Goal: Check status: Check status

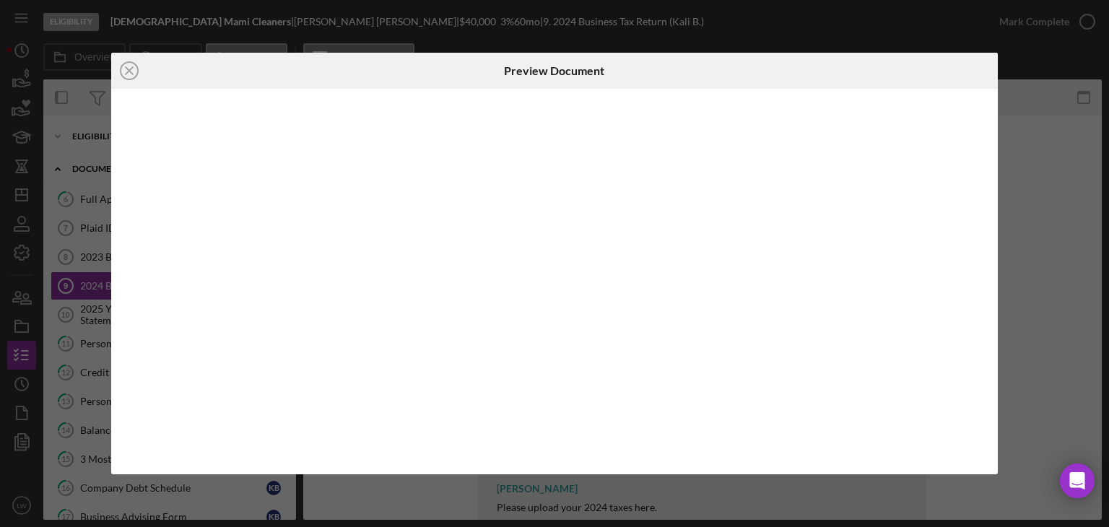
scroll to position [77, 0]
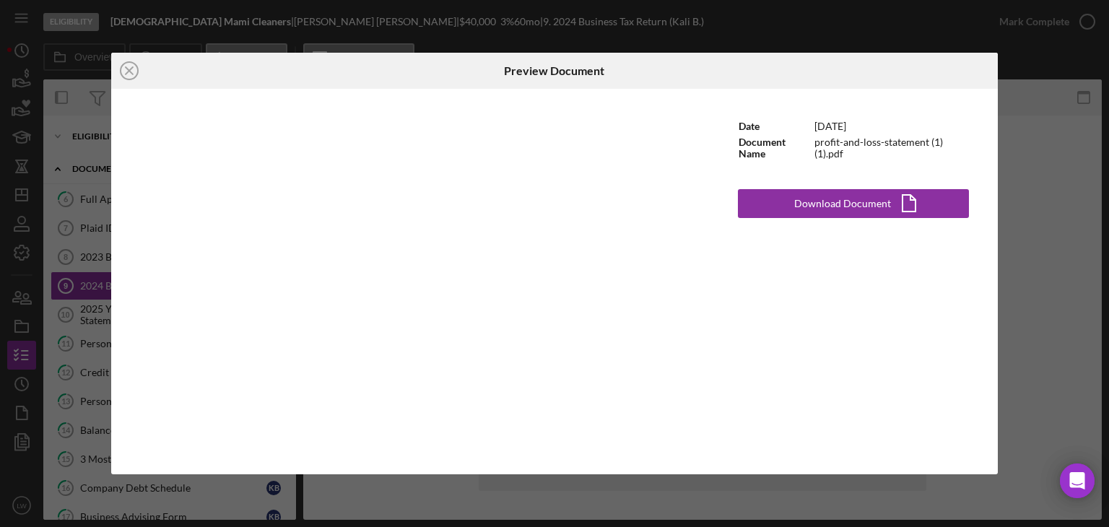
click at [1034, 146] on div "Icon/Close Preview Document Date [DATE] Document Name profit-and-loss-statement…" at bounding box center [554, 263] width 1109 height 527
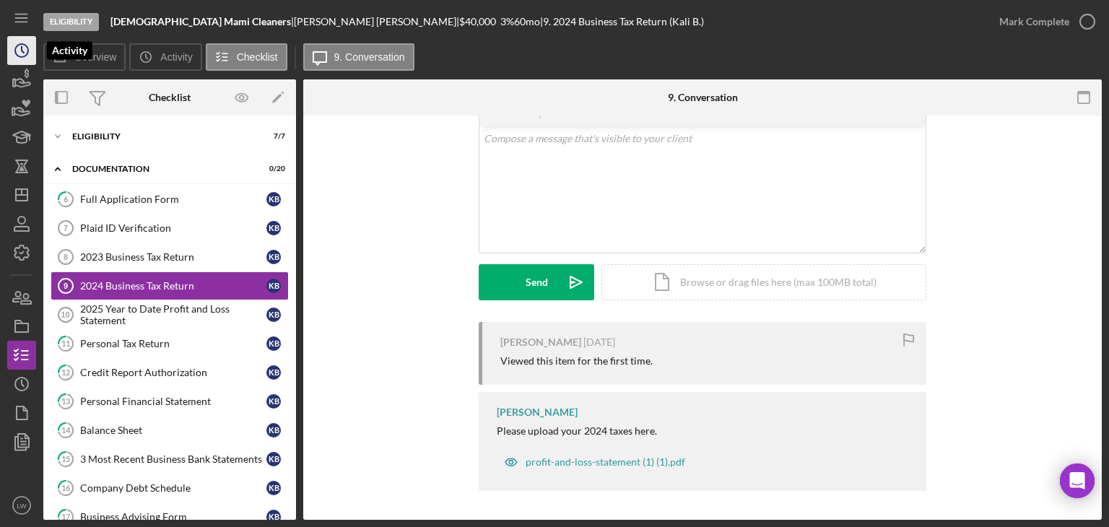
click at [12, 50] on icon "Icon/History" at bounding box center [22, 50] width 36 height 36
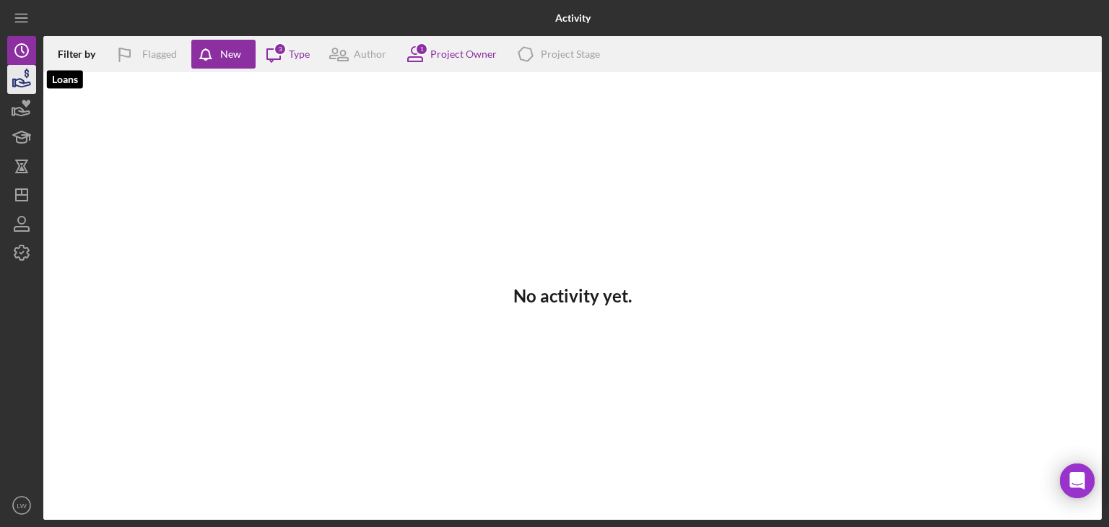
click at [14, 84] on polygon "button" at bounding box center [14, 82] width 2 height 7
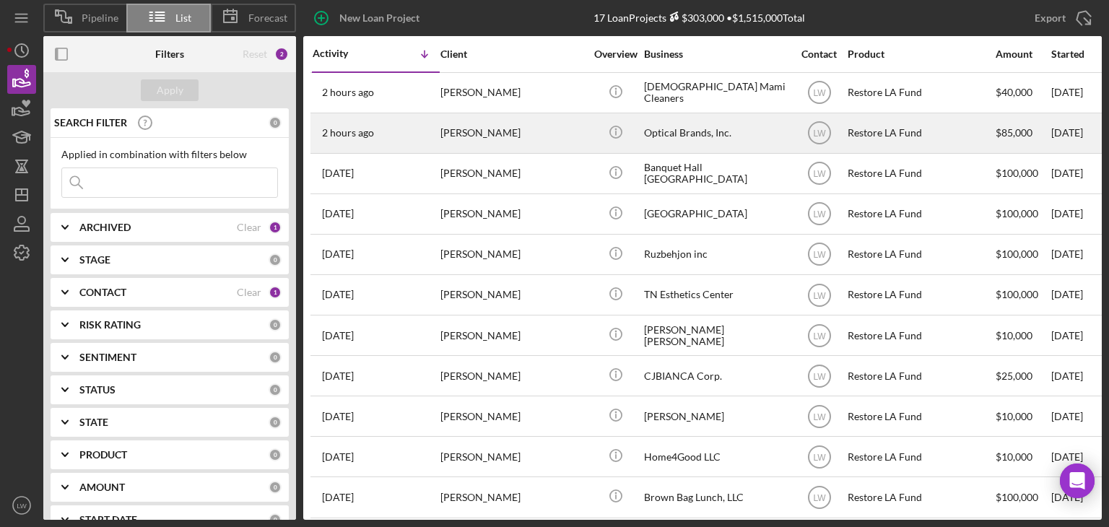
click at [505, 134] on div "[PERSON_NAME]" at bounding box center [512, 133] width 144 height 38
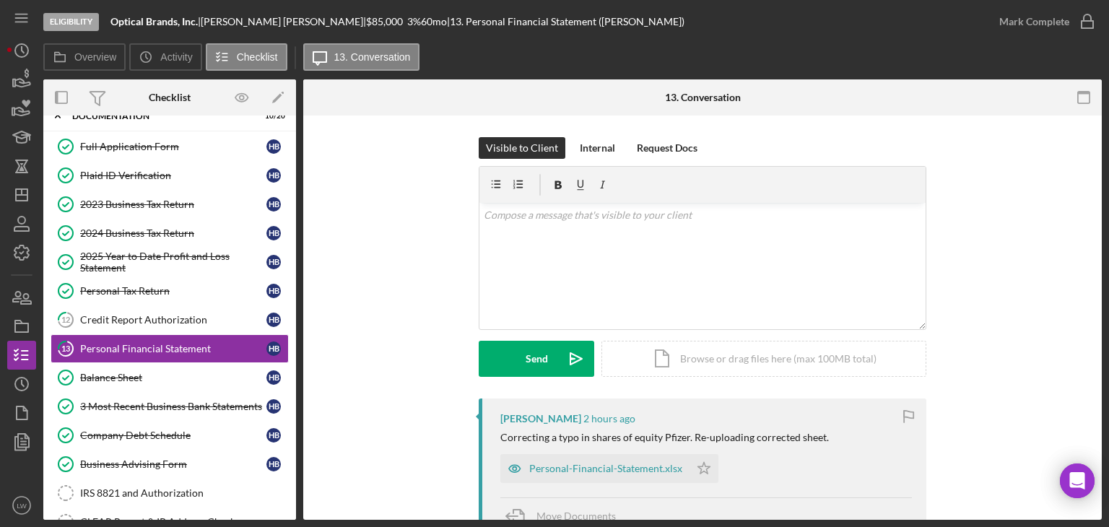
scroll to position [81, 0]
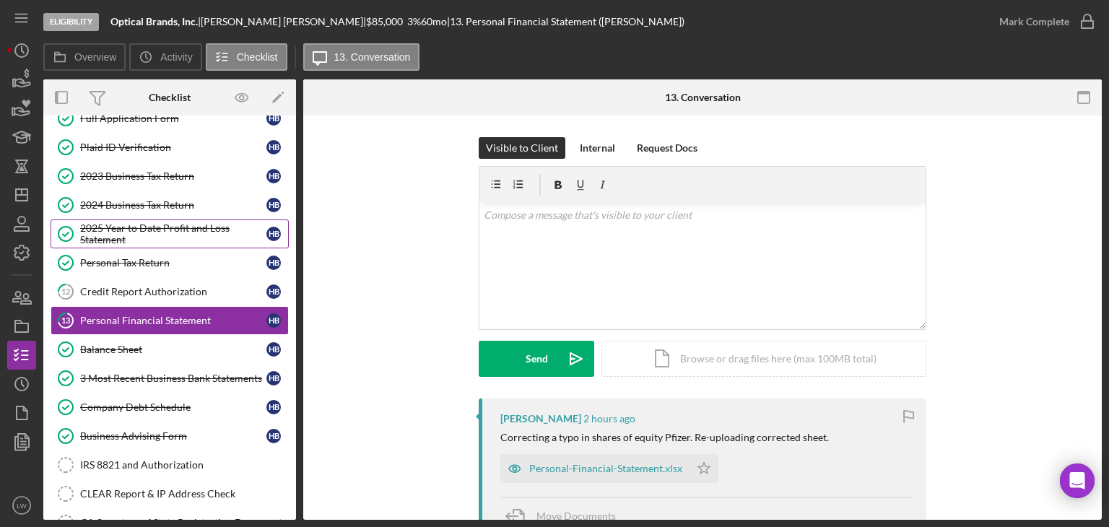
drag, startPoint x: 147, startPoint y: 212, endPoint x: 147, endPoint y: 222, distance: 9.4
click at [147, 212] on link "2024 Business Tax Return 2024 Business Tax Return H B" at bounding box center [170, 205] width 238 height 29
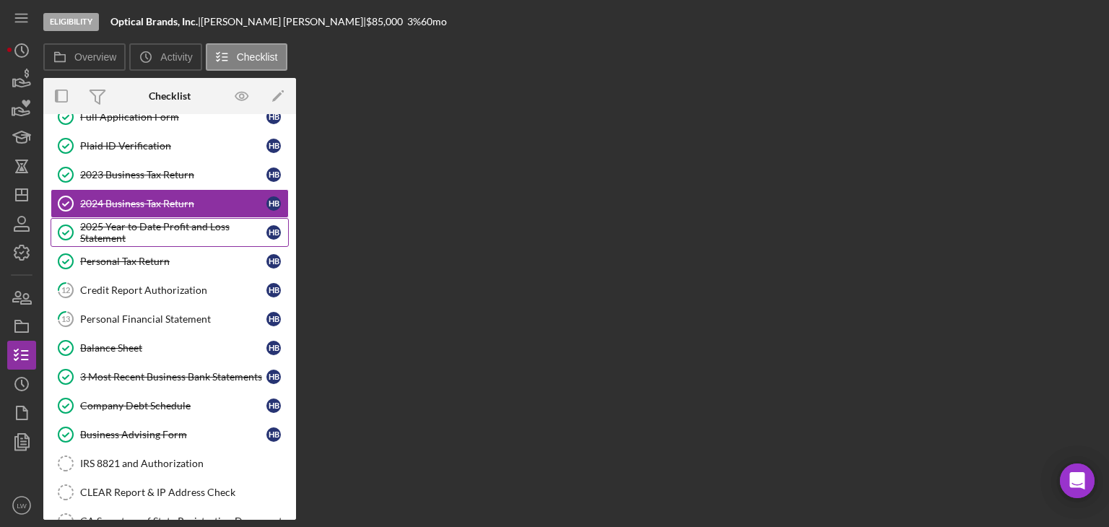
click at [147, 224] on div "2025 Year to Date Profit and Loss Statement" at bounding box center [173, 232] width 186 height 23
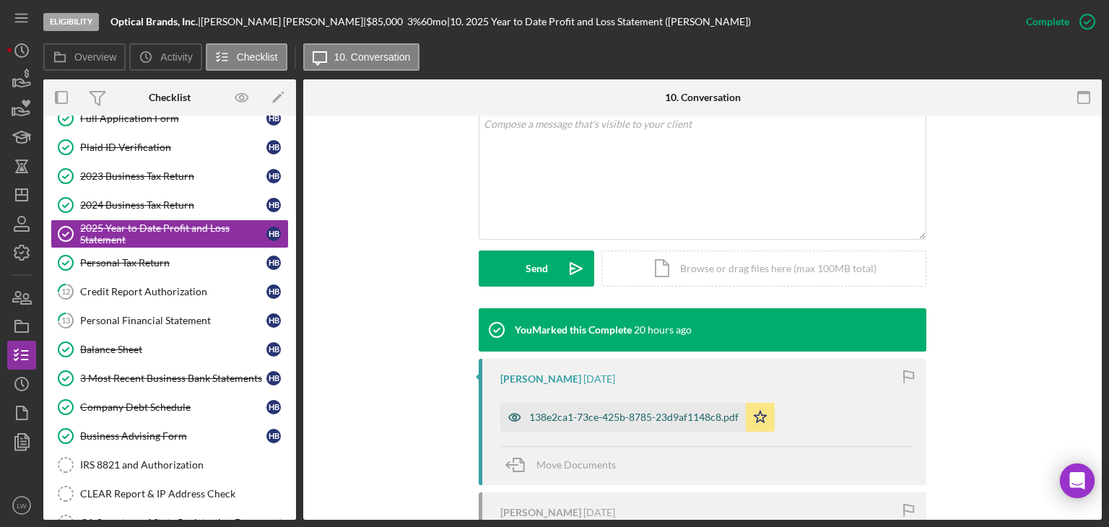
click at [690, 419] on div "138e2ca1-73ce-425b-8785-23d9af1148c8.pdf" at bounding box center [633, 417] width 209 height 12
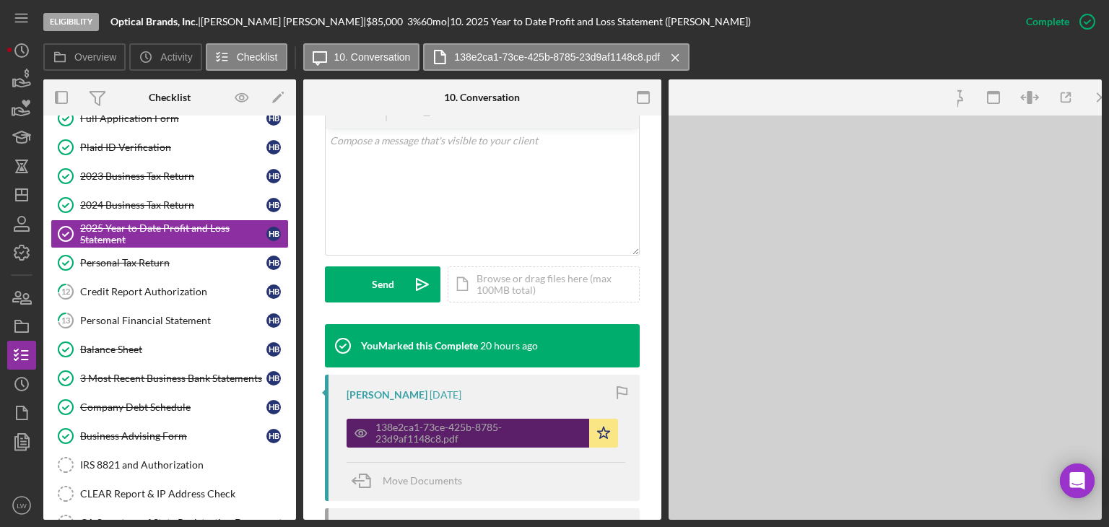
scroll to position [305, 0]
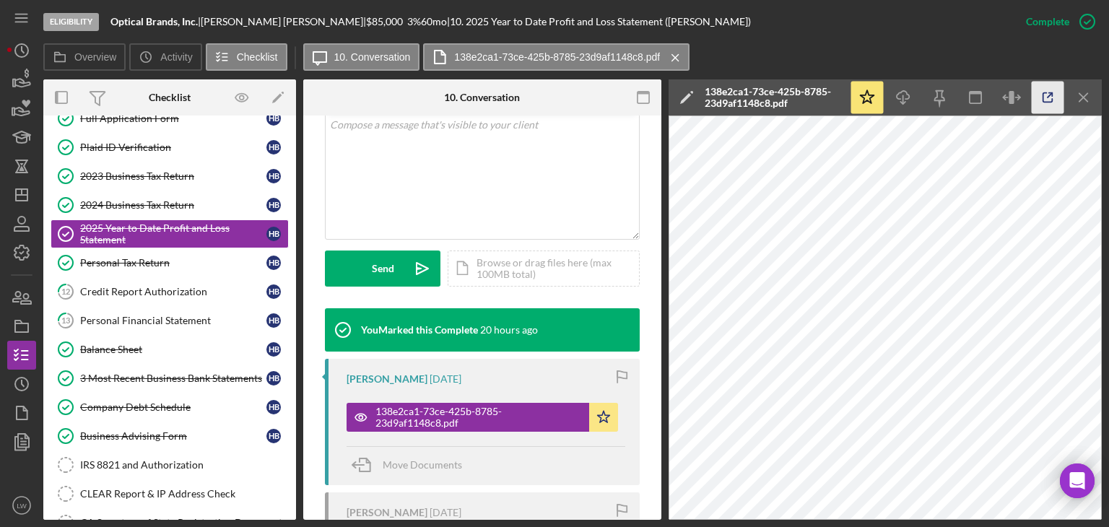
click at [1049, 97] on icon "button" at bounding box center [1047, 98] width 32 height 32
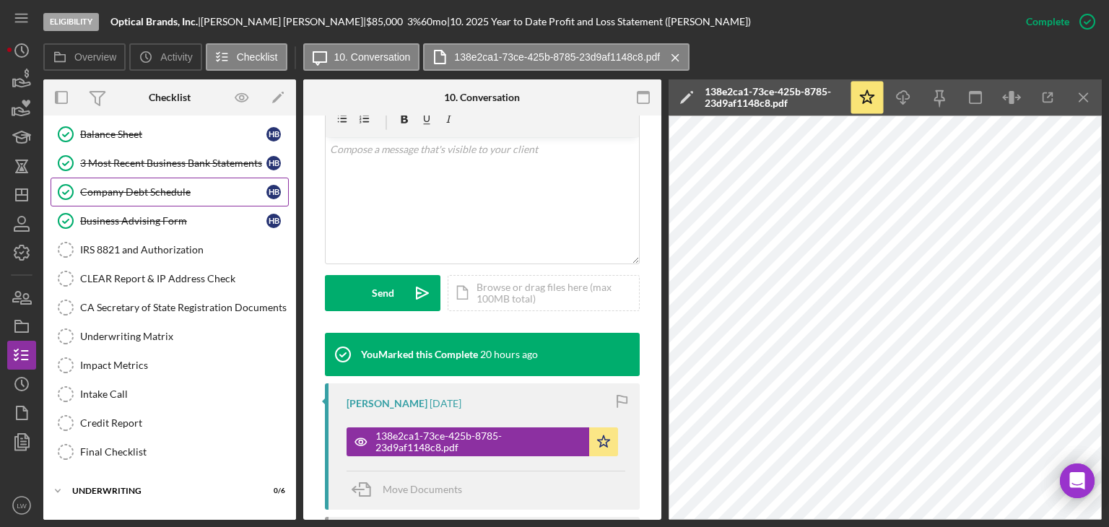
scroll to position [297, 0]
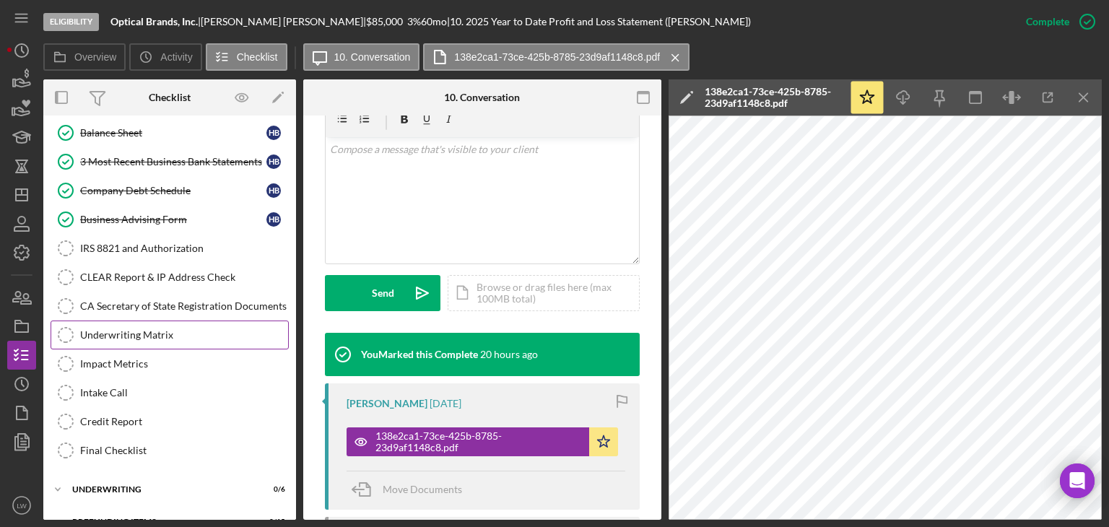
click at [131, 330] on div "Underwriting Matrix" at bounding box center [184, 335] width 208 height 12
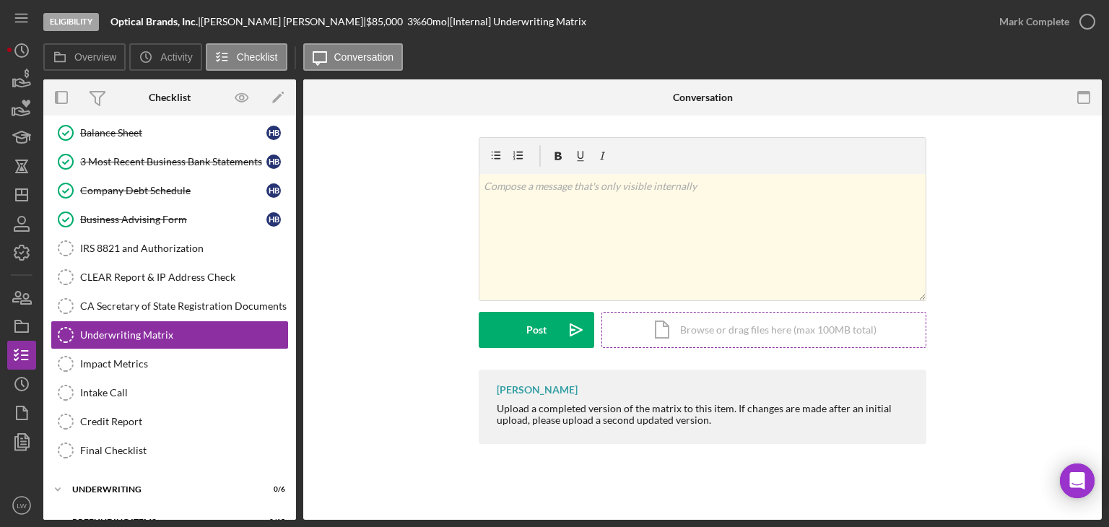
click at [677, 331] on div "Icon/Document Browse or drag files here (max 100MB total) Tap to choose files o…" at bounding box center [763, 330] width 325 height 36
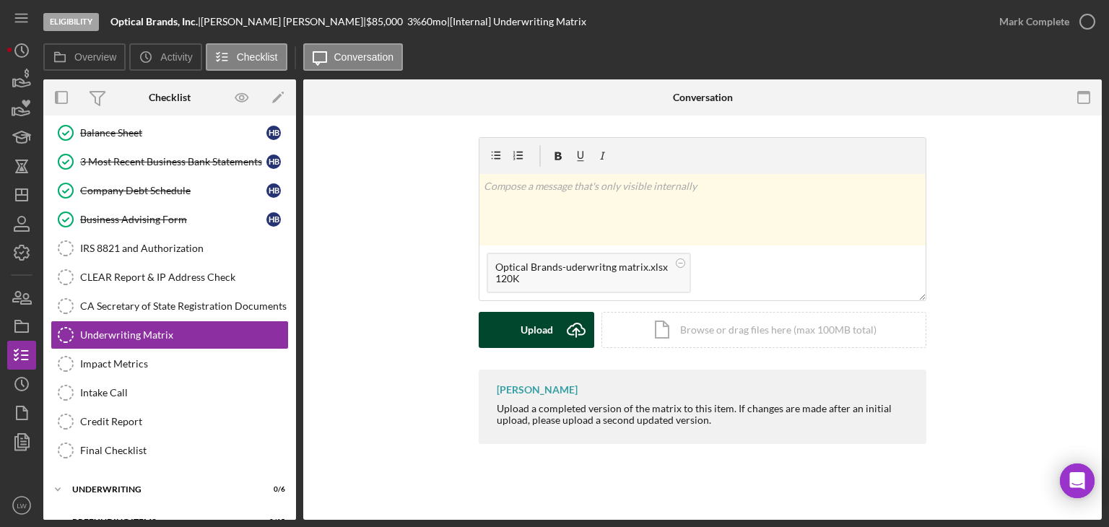
click at [569, 324] on icon "Icon/Upload" at bounding box center [576, 330] width 36 height 36
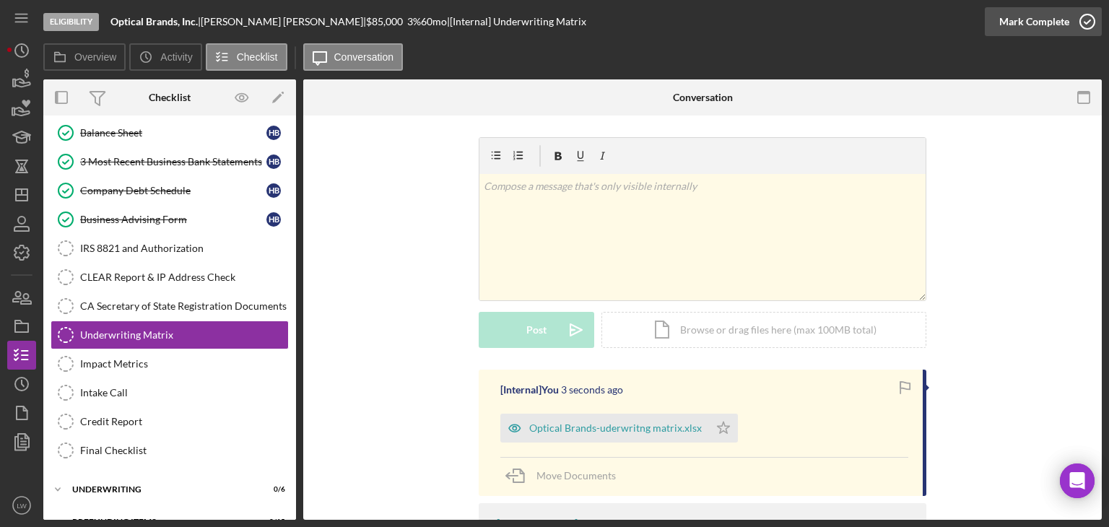
click at [1053, 18] on div "Mark Complete" at bounding box center [1034, 21] width 70 height 29
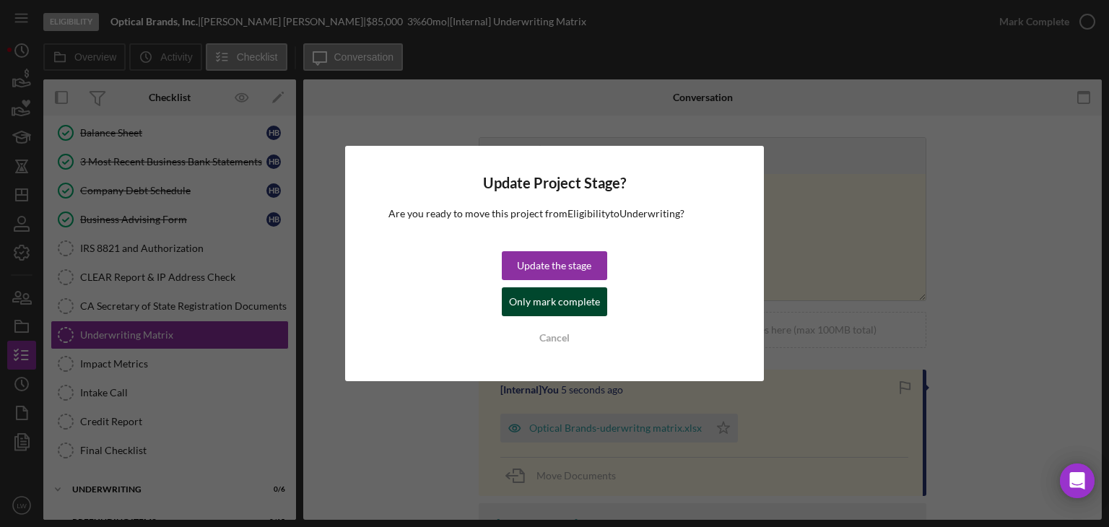
click at [562, 302] on div "Only mark complete" at bounding box center [554, 301] width 91 height 29
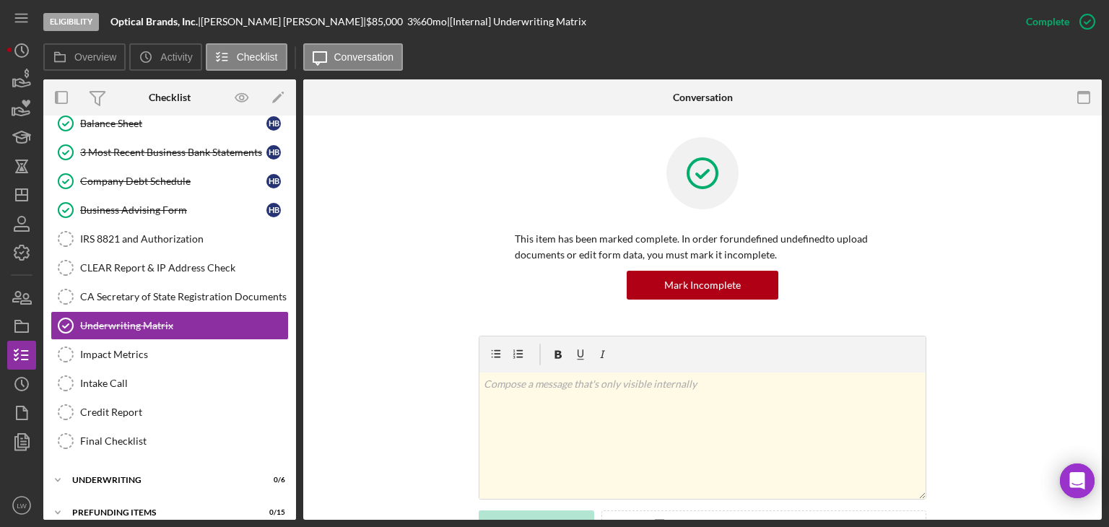
scroll to position [315, 0]
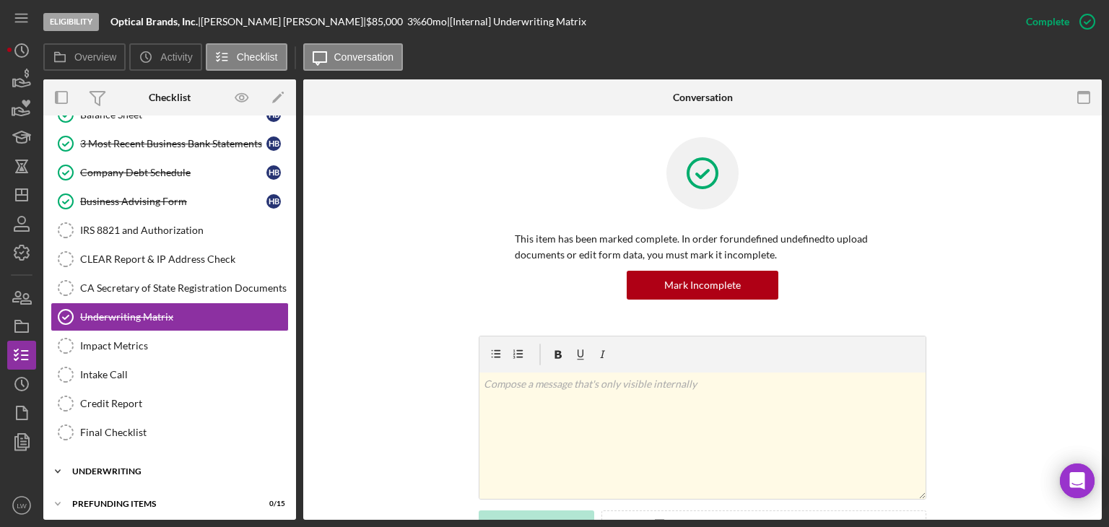
click at [138, 467] on div "Underwriting" at bounding box center [175, 471] width 206 height 9
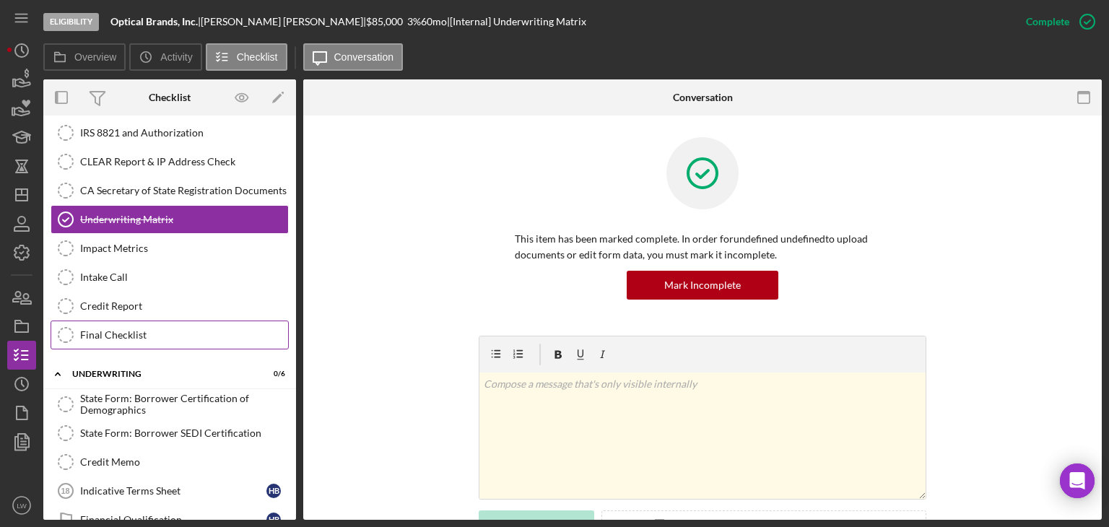
scroll to position [495, 0]
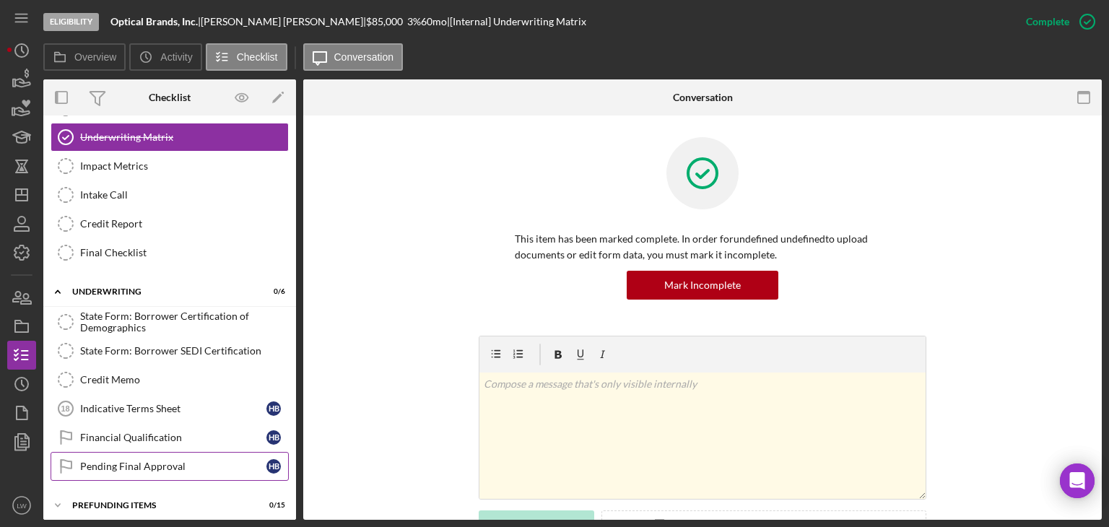
click at [186, 460] on div "Pending Final Approval" at bounding box center [173, 466] width 186 height 12
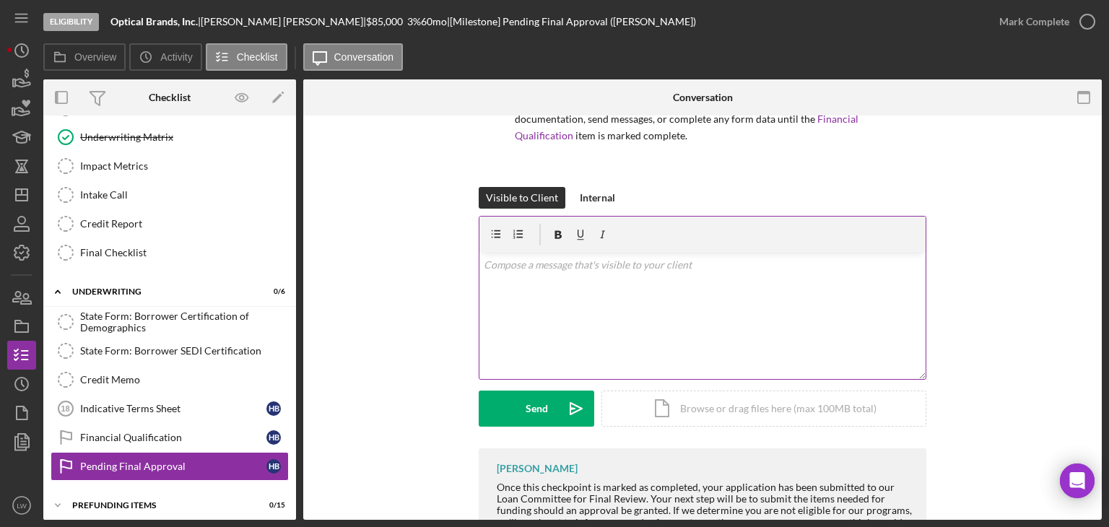
scroll to position [202, 0]
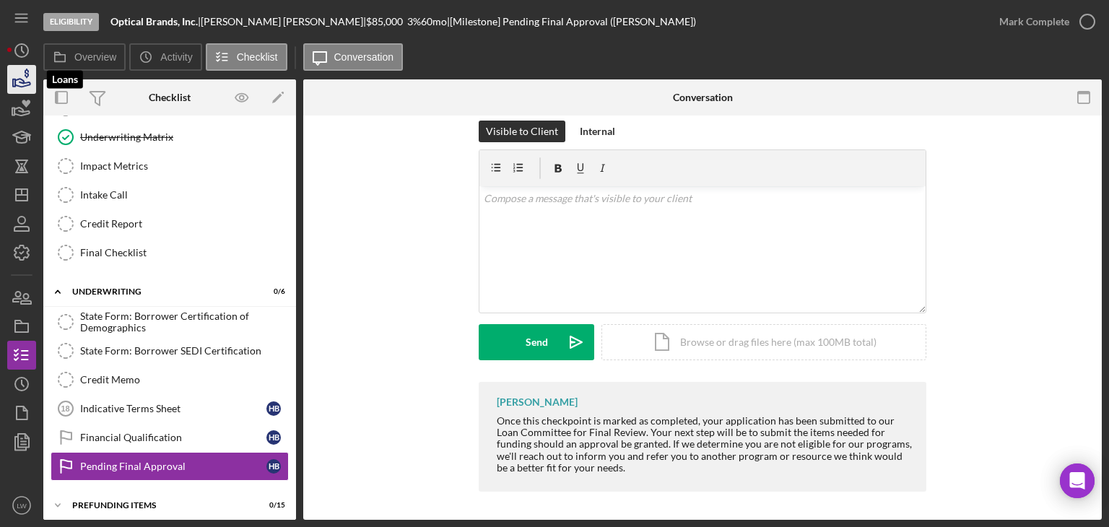
click at [20, 83] on icon "button" at bounding box center [22, 79] width 36 height 36
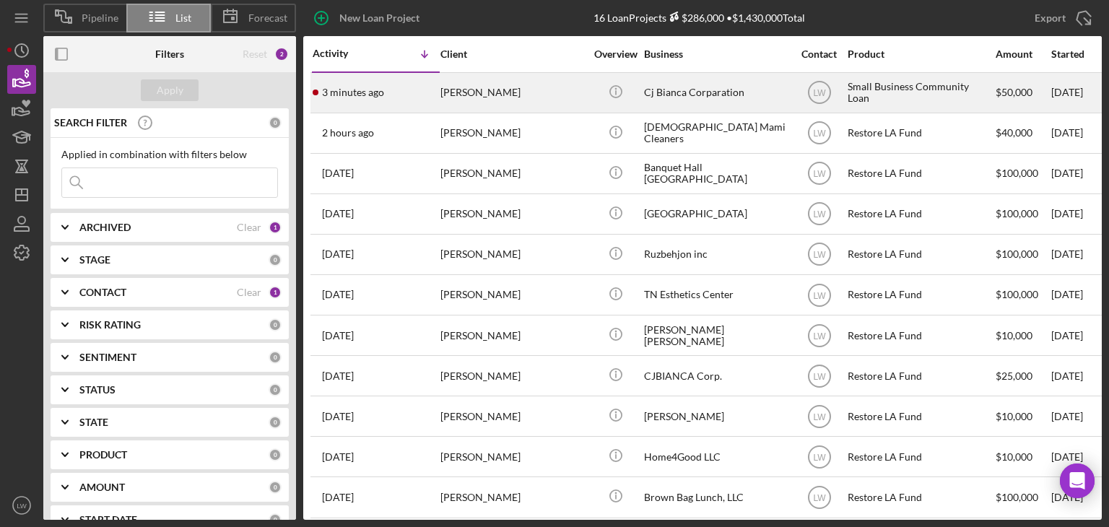
click at [503, 92] on div "[PERSON_NAME]" at bounding box center [512, 93] width 144 height 38
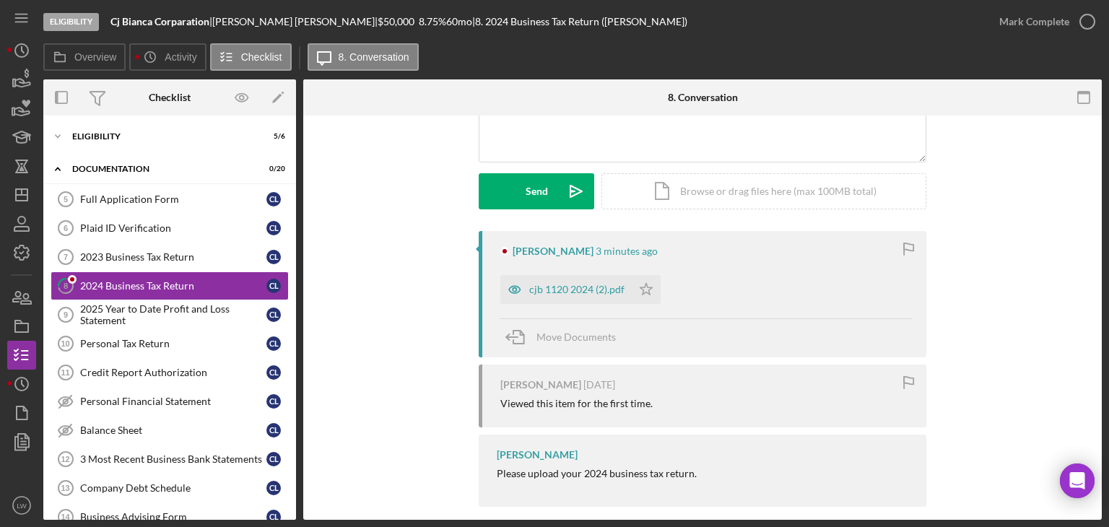
scroll to position [183, 0]
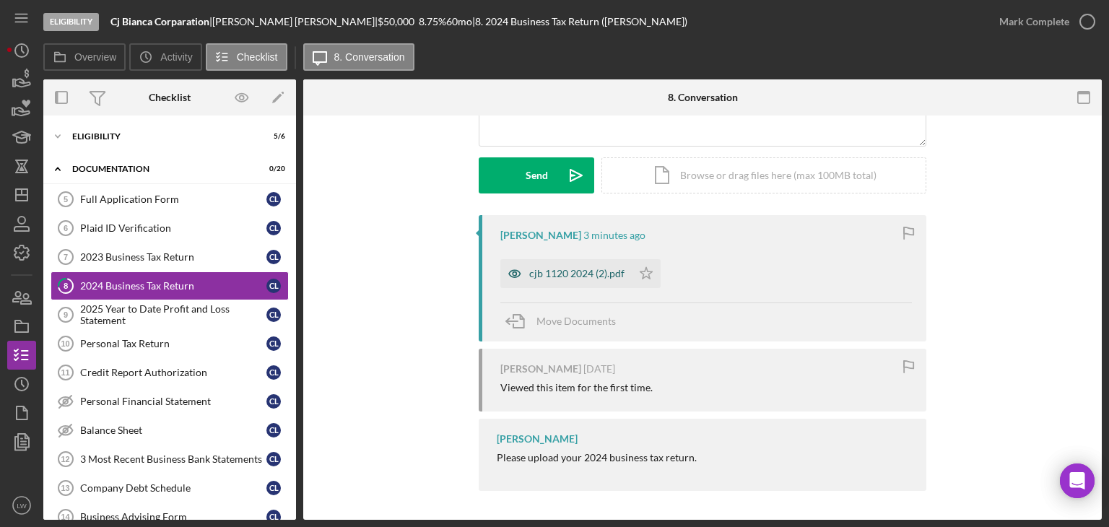
click at [589, 271] on div "cjb 1120 2024 (2).pdf" at bounding box center [576, 274] width 95 height 12
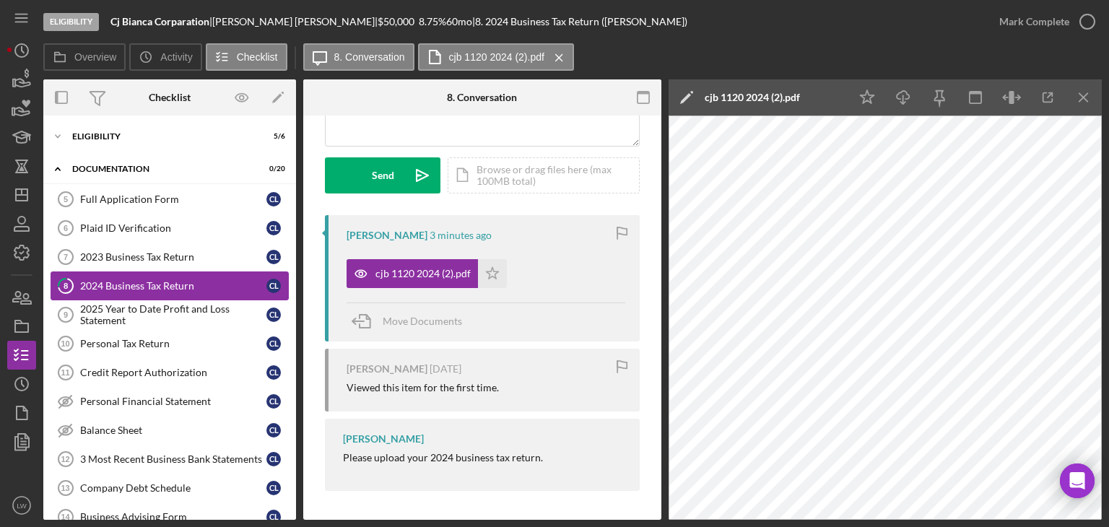
click at [162, 285] on div "2024 Business Tax Return" at bounding box center [173, 286] width 186 height 12
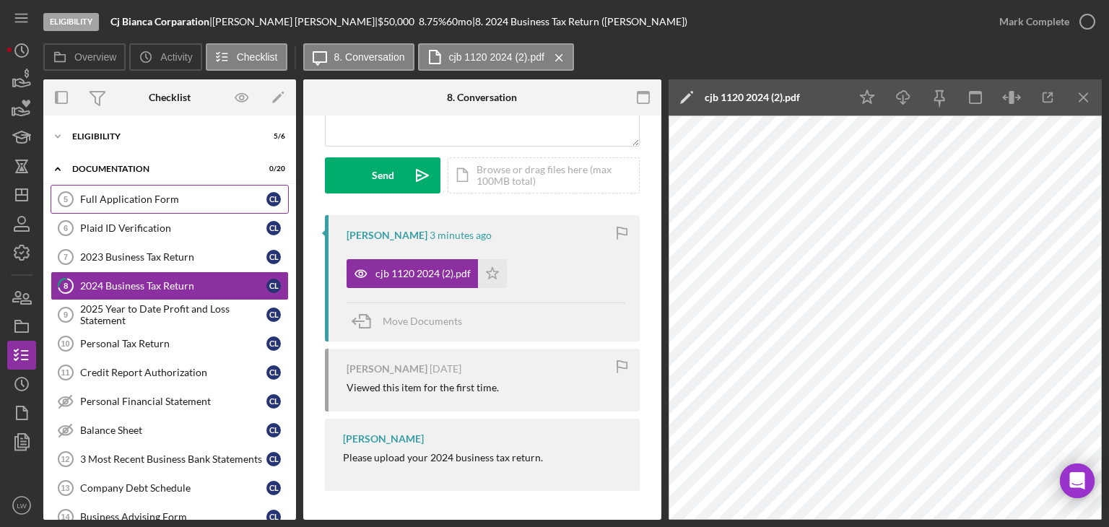
click at [123, 196] on div "Full Application Form" at bounding box center [173, 199] width 186 height 12
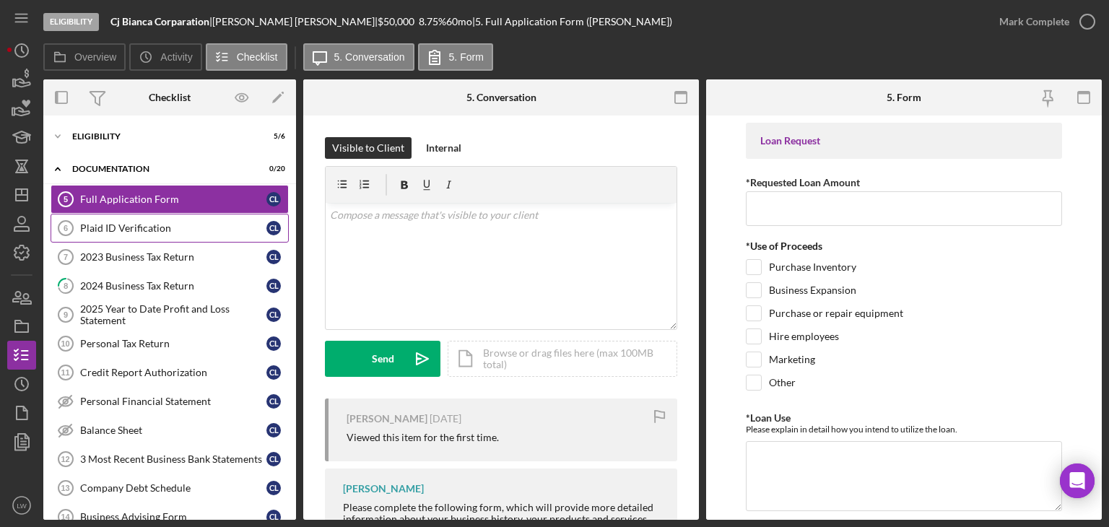
click at [130, 224] on div "Plaid ID Verification" at bounding box center [173, 228] width 186 height 12
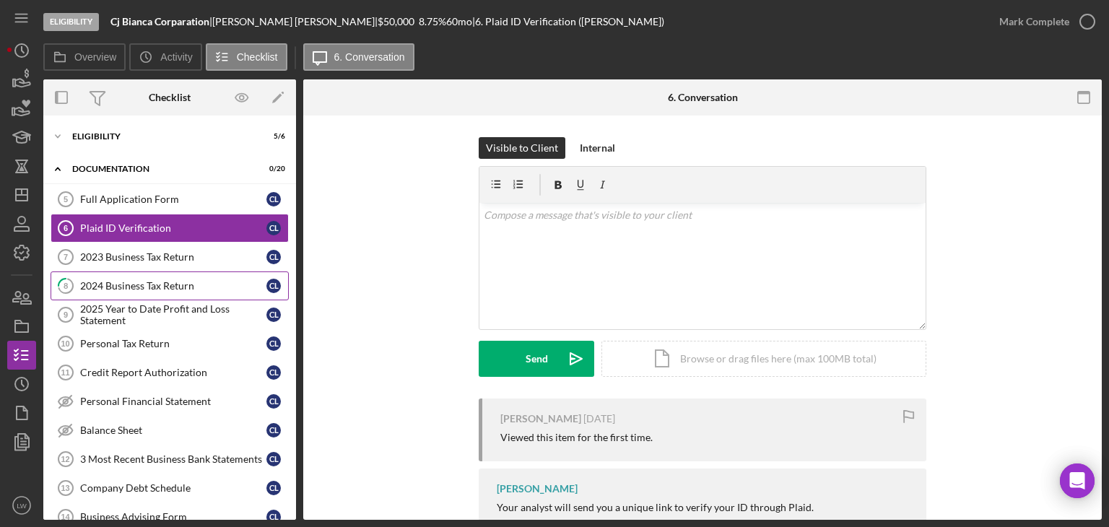
click at [167, 284] on div "2024 Business Tax Return" at bounding box center [173, 286] width 186 height 12
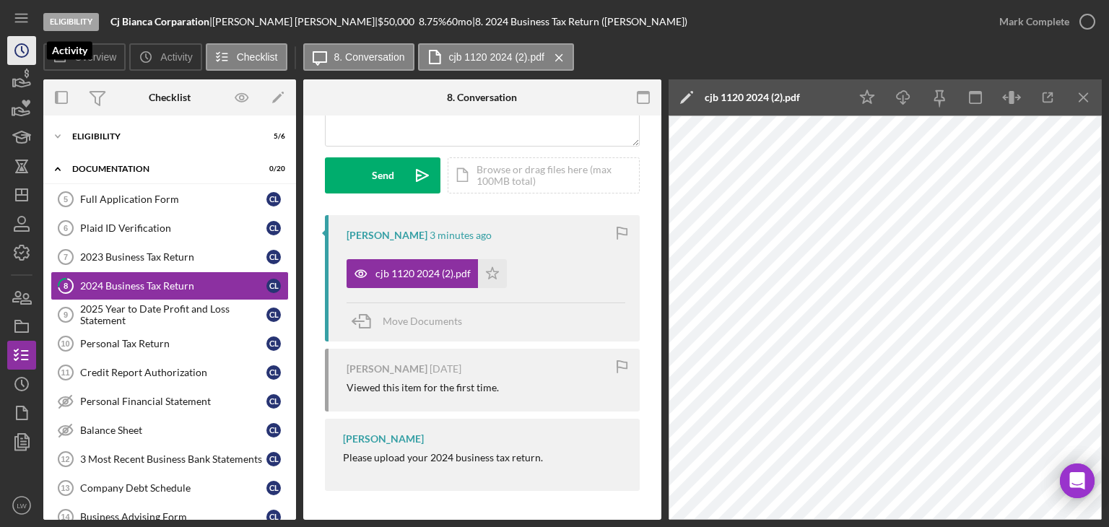
click at [24, 51] on icon "Icon/History" at bounding box center [22, 50] width 36 height 36
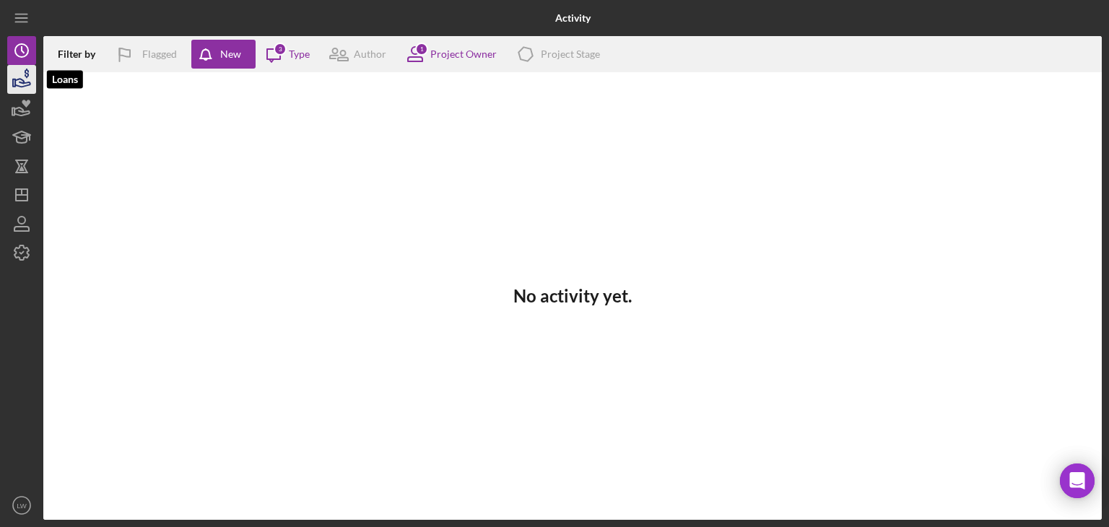
click at [14, 79] on polygon "button" at bounding box center [14, 82] width 2 height 7
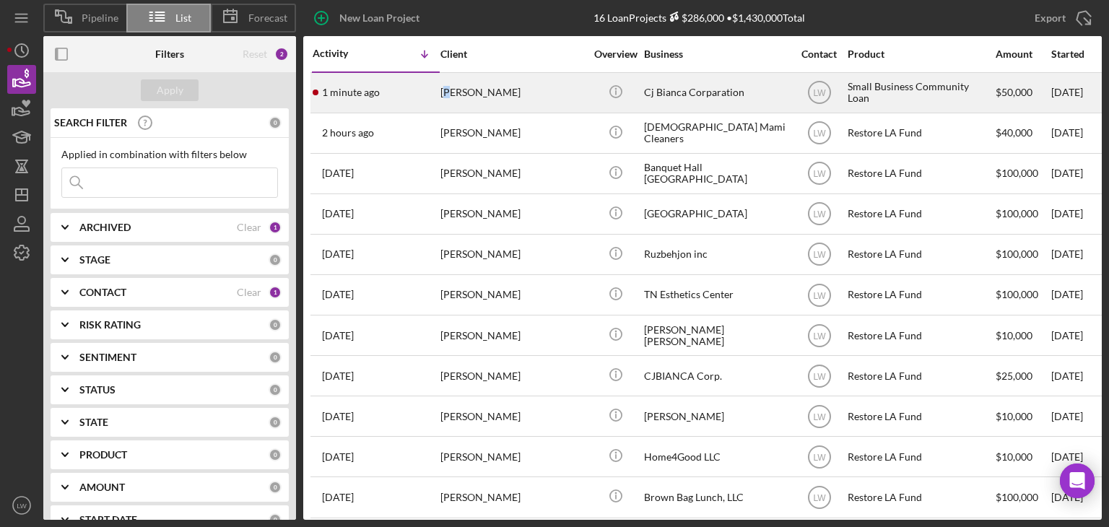
click at [450, 97] on div "[PERSON_NAME]" at bounding box center [512, 93] width 144 height 38
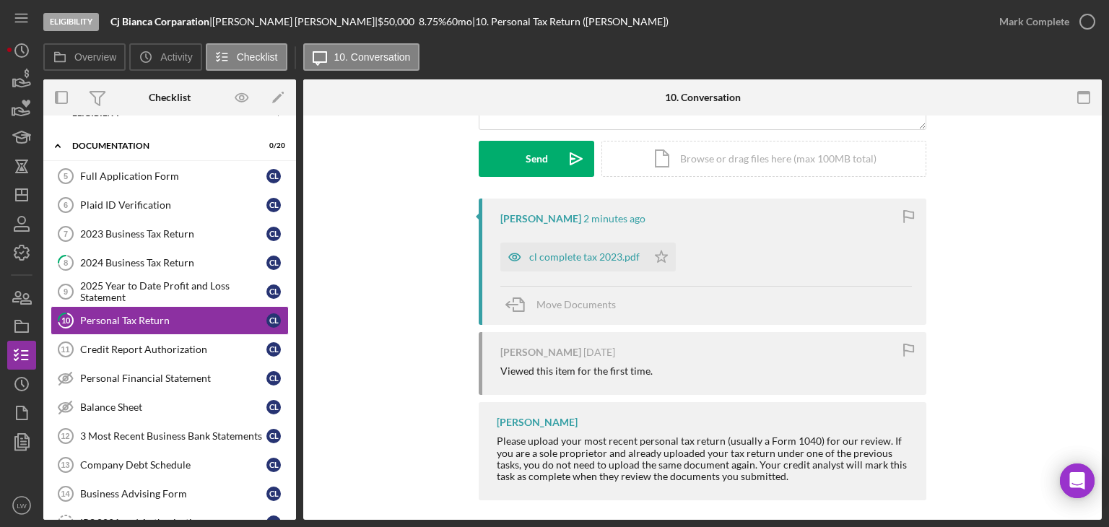
scroll to position [209, 0]
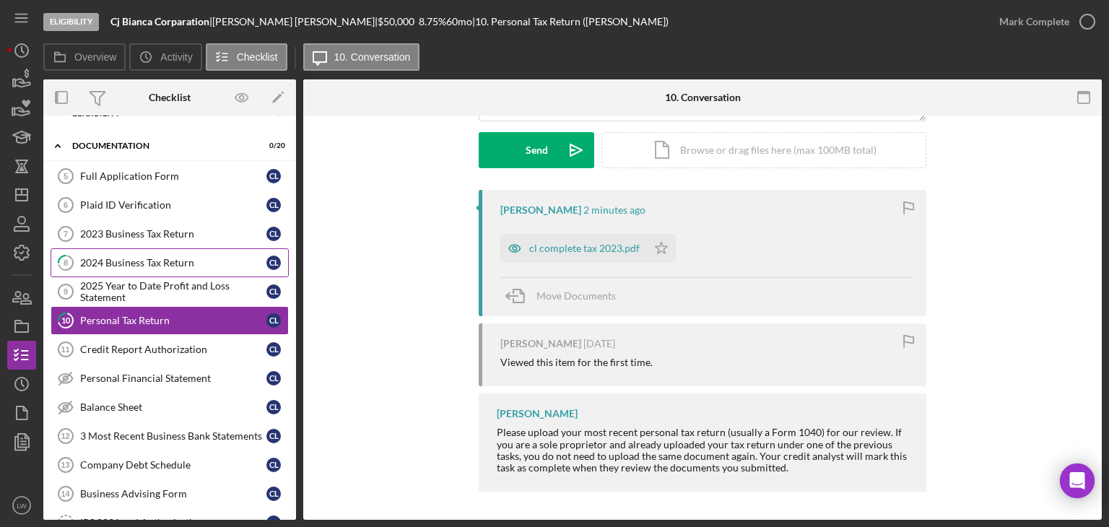
click at [157, 263] on div "2024 Business Tax Return" at bounding box center [173, 263] width 186 height 12
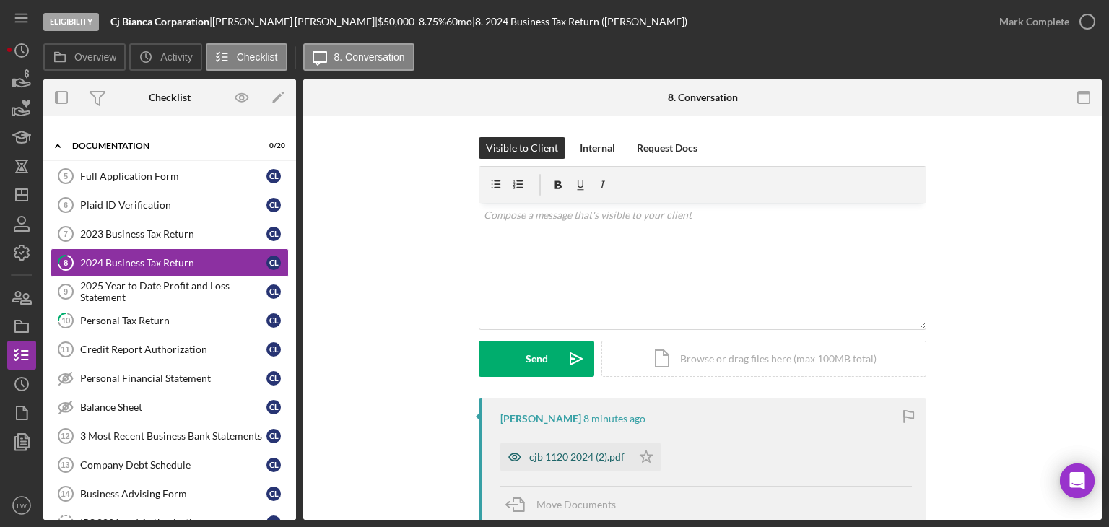
click at [562, 457] on div "cjb 1120 2024 (2).pdf" at bounding box center [576, 457] width 95 height 12
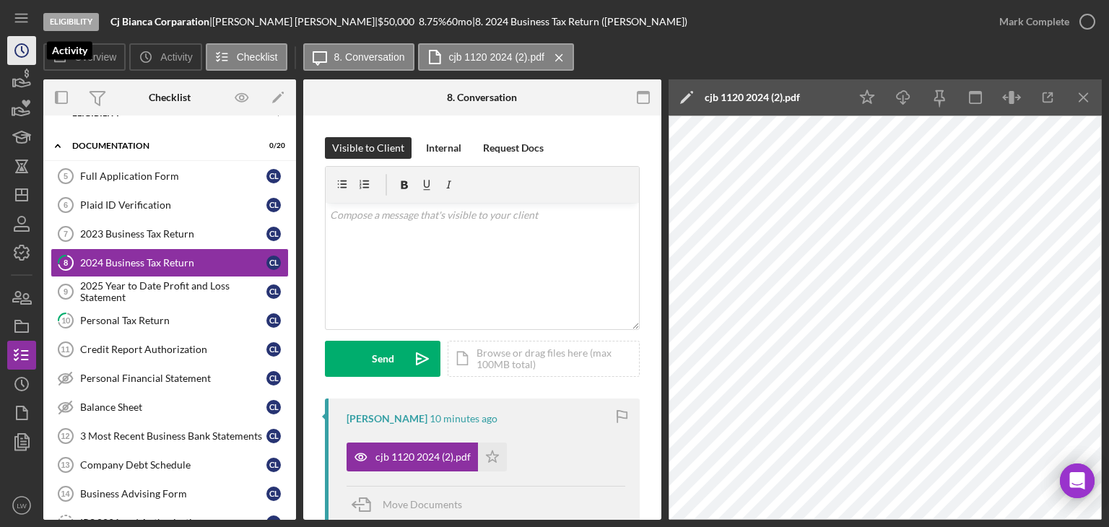
click at [18, 56] on circle "button" at bounding box center [21, 50] width 13 height 13
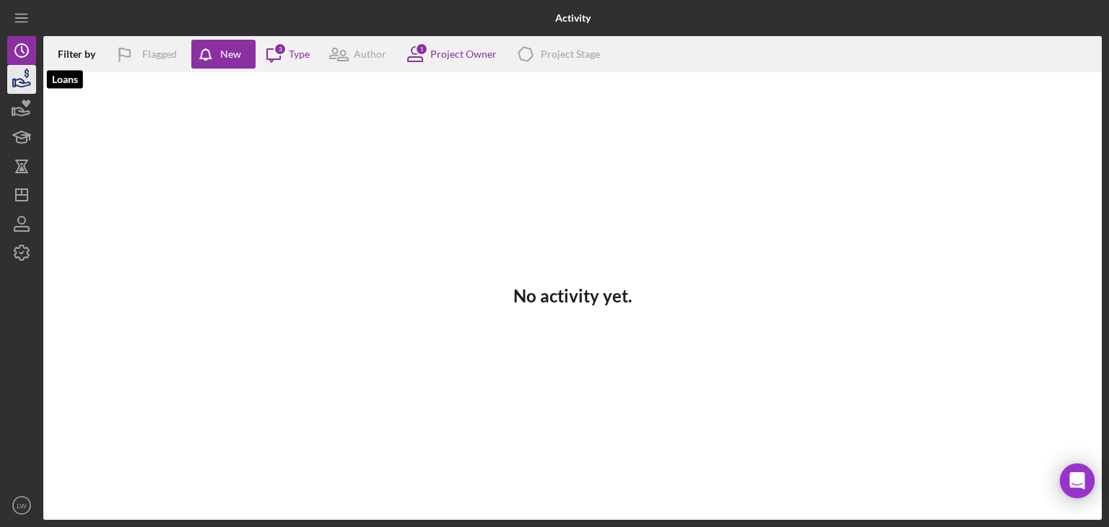
click at [18, 78] on icon "button" at bounding box center [22, 79] width 36 height 36
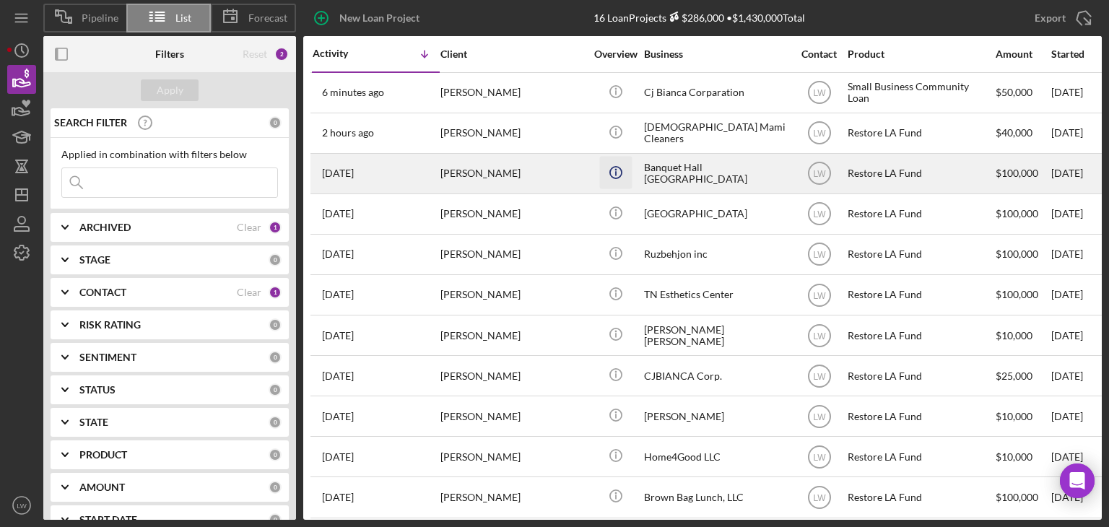
click at [7, 65] on button "Loans" at bounding box center [21, 79] width 29 height 29
